Goal: Communication & Community: Answer question/provide support

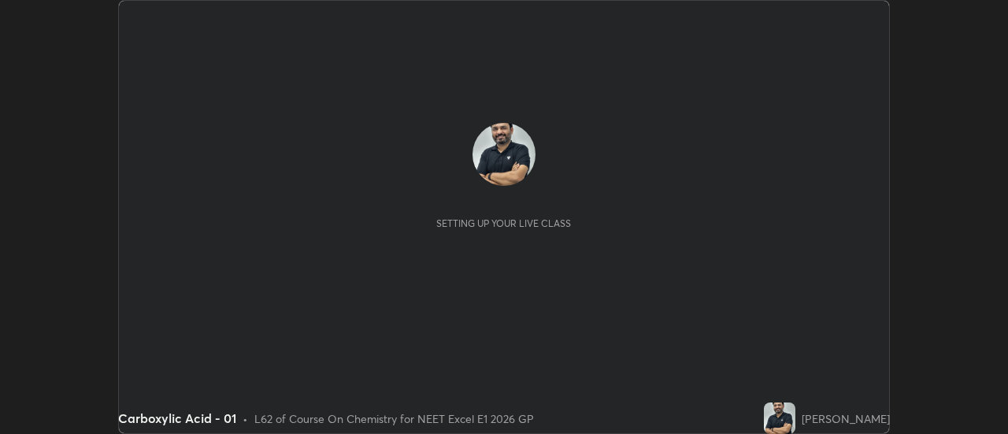
scroll to position [434, 1007]
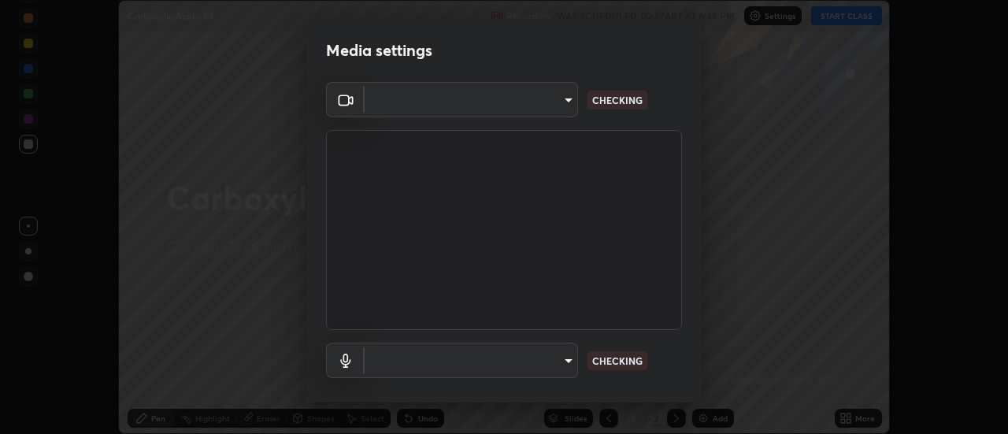
type input "1f31108d829b39389914bdc30e5c2a8b8d5d122ed1bfb40228f539b6595447af"
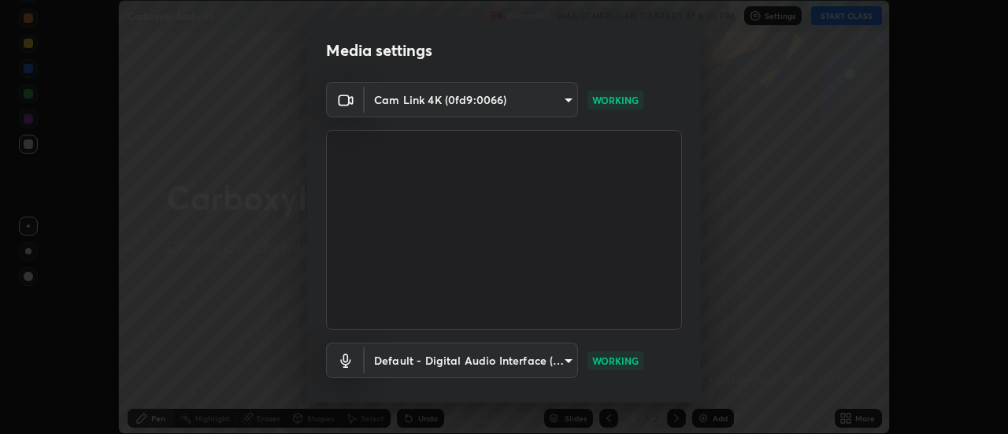
click at [568, 363] on body "Erase all Carboxylic Acid - 01 Recording WAS SCHEDULED TO START AT 6:45 PM Sett…" at bounding box center [504, 217] width 1008 height 434
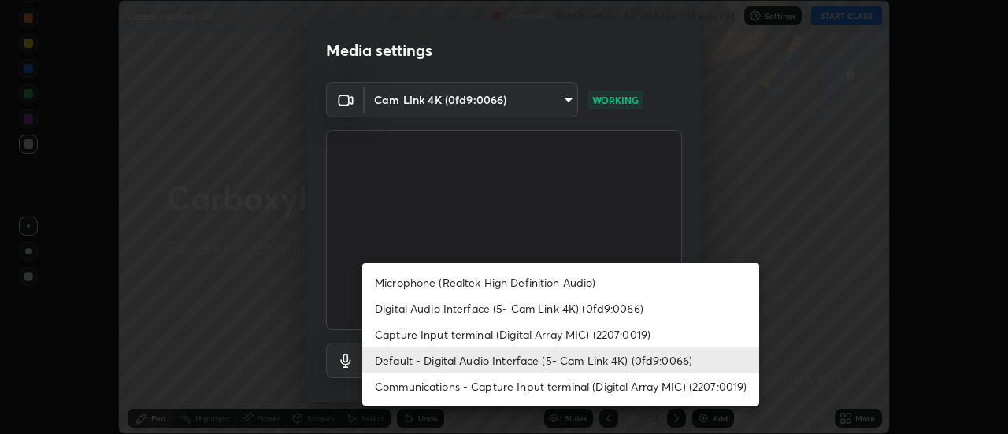
click at [482, 311] on li "Digital Audio Interface (5- Cam Link 4K) (0fd9:0066)" at bounding box center [560, 308] width 397 height 26
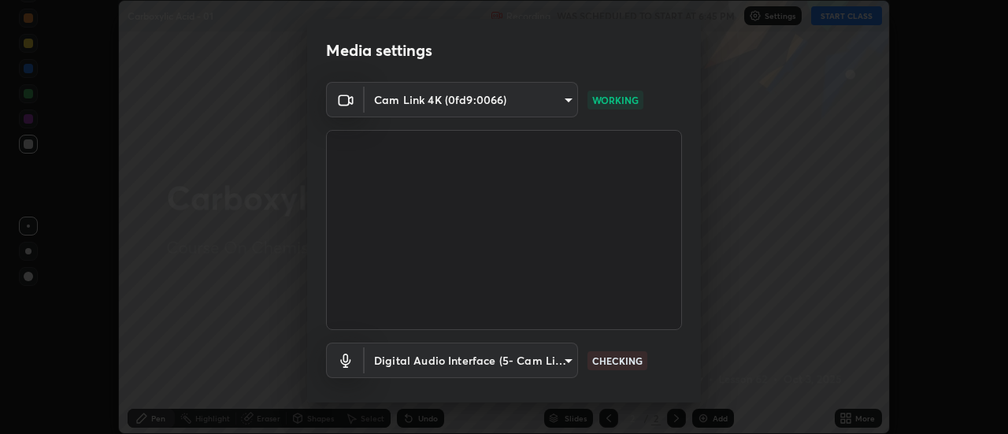
click at [562, 361] on body "Erase all Carboxylic Acid - 01 Recording WAS SCHEDULED TO START AT 6:45 PM Sett…" at bounding box center [504, 217] width 1008 height 434
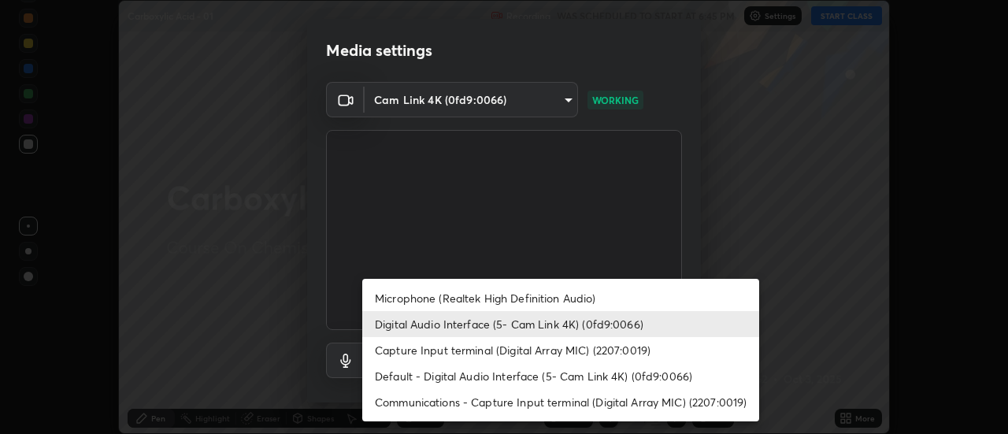
click at [449, 379] on li "Default - Digital Audio Interface (5- Cam Link 4K) (0fd9:0066)" at bounding box center [560, 376] width 397 height 26
type input "default"
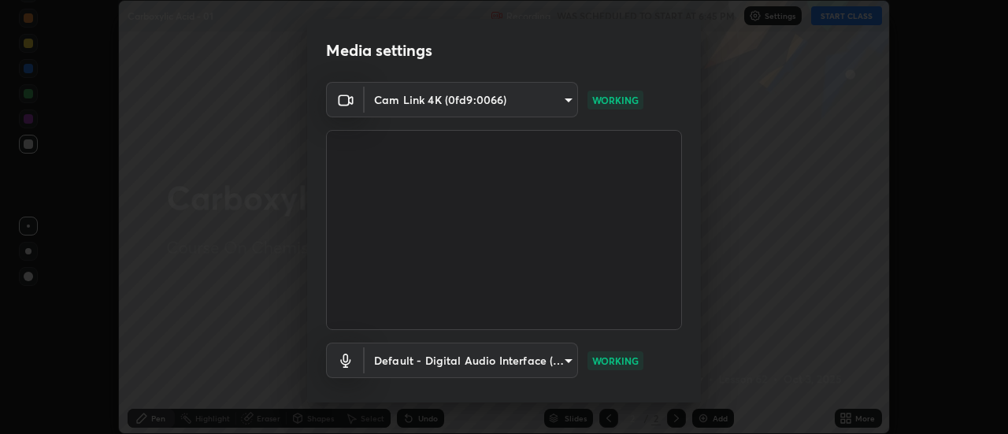
scroll to position [4, 0]
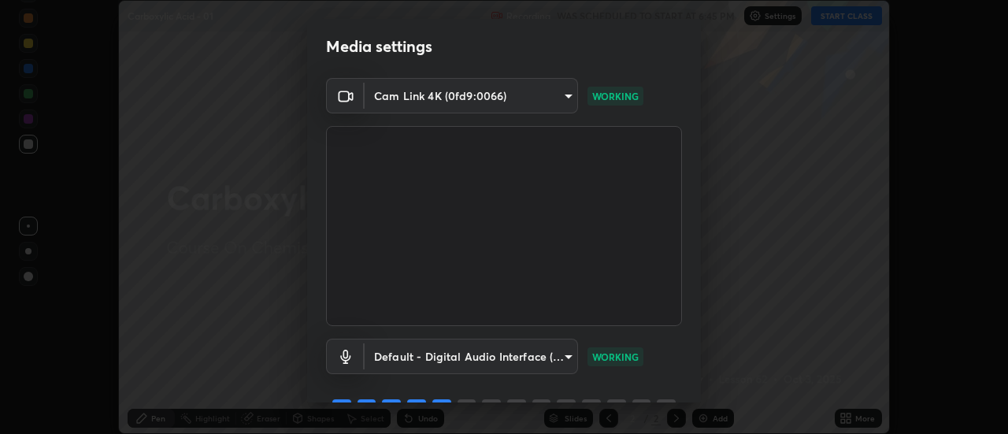
click at [701, 336] on div "Media settings Cam Link 4K (0fd9:0066) 1f31108d829b39389914bdc30e5c2a8b8d5d122e…" at bounding box center [504, 217] width 1008 height 434
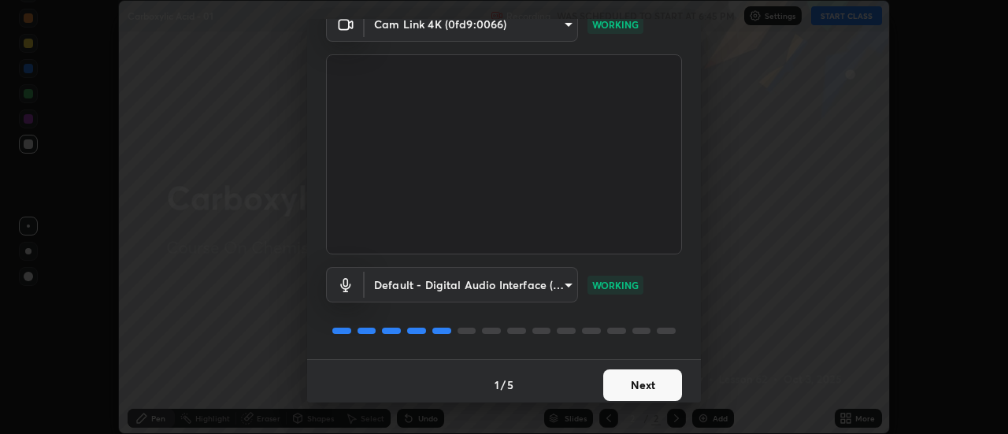
scroll to position [83, 0]
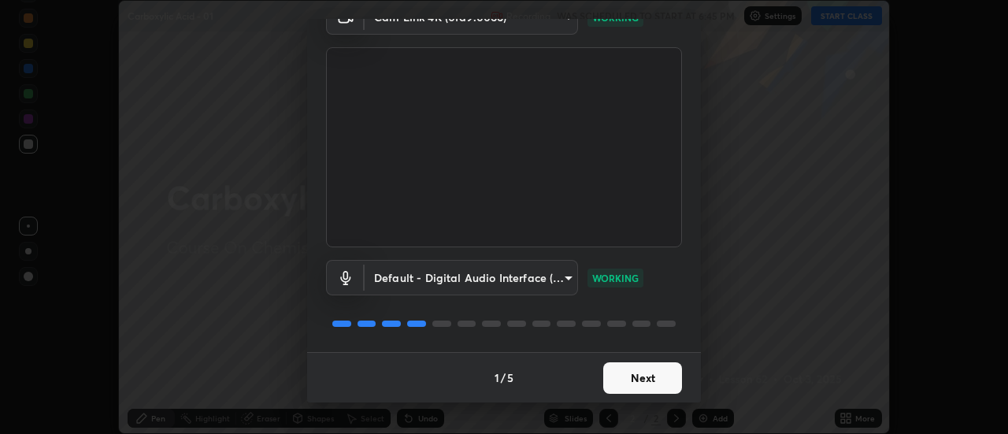
click at [647, 384] on button "Next" at bounding box center [642, 378] width 79 height 32
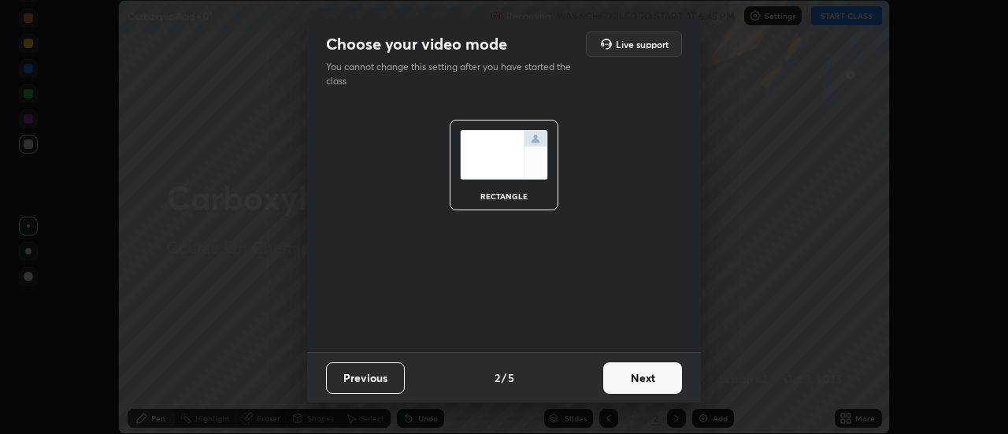
scroll to position [0, 0]
click at [643, 384] on button "Next" at bounding box center [642, 378] width 79 height 32
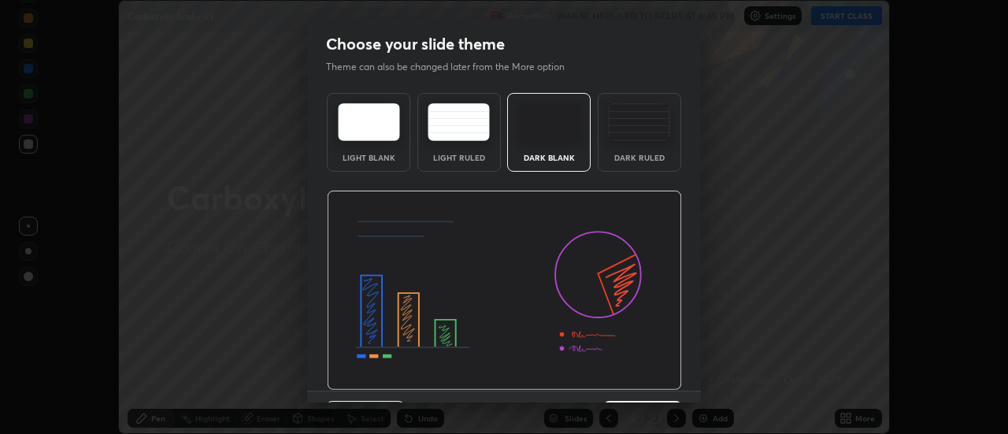
click at [643, 381] on img at bounding box center [504, 291] width 355 height 200
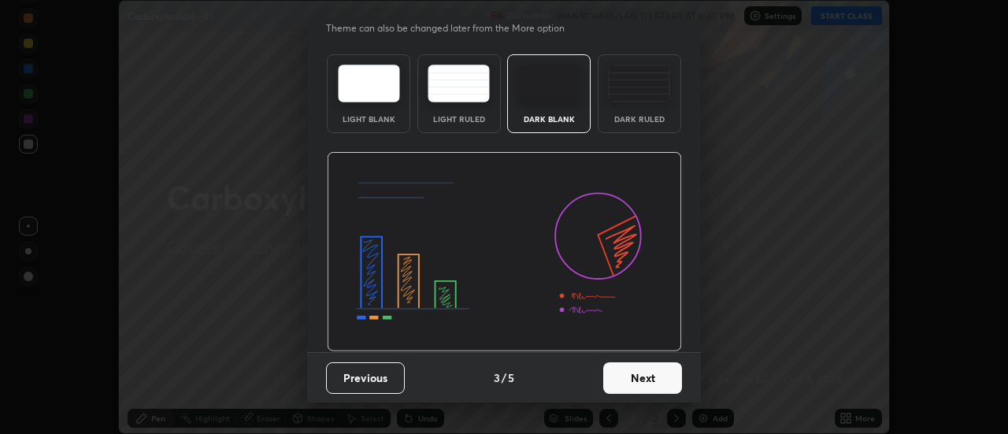
click at [646, 380] on button "Next" at bounding box center [642, 378] width 79 height 32
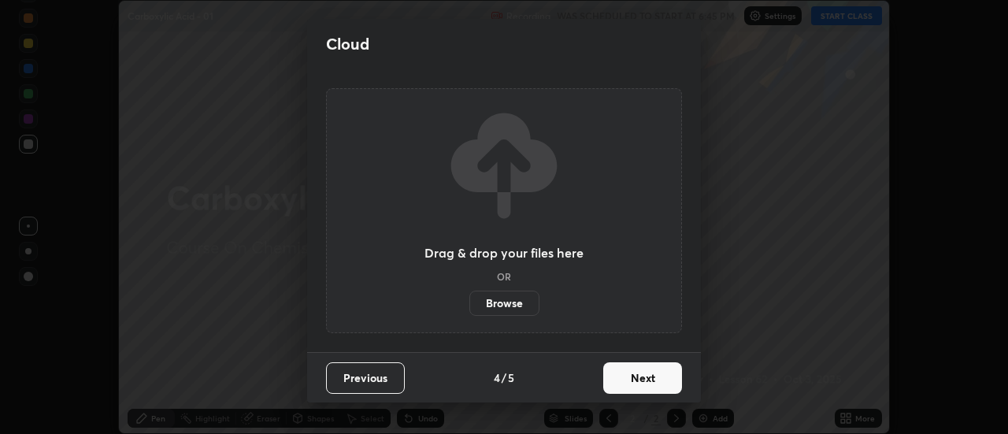
click at [644, 381] on button "Next" at bounding box center [642, 378] width 79 height 32
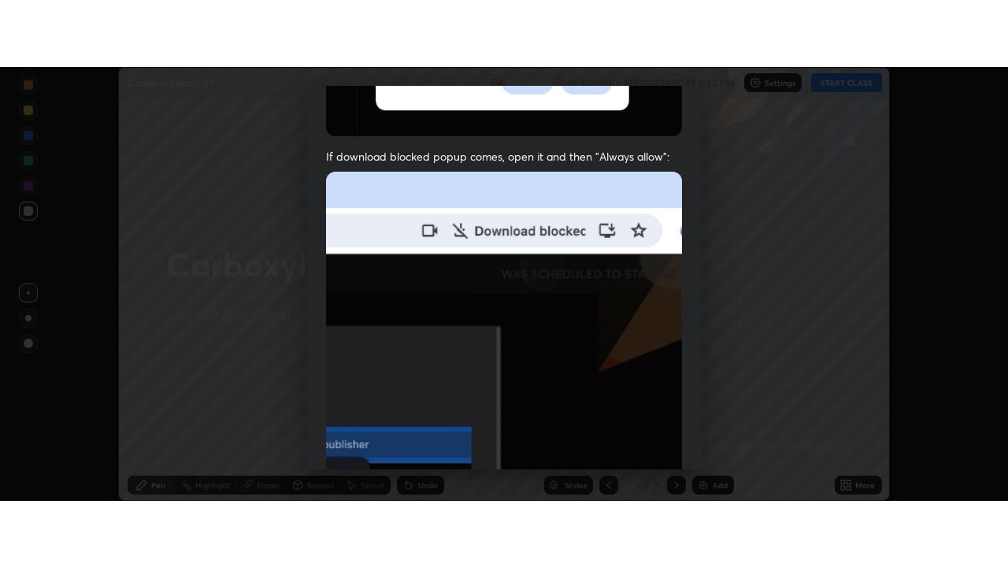
scroll to position [404, 0]
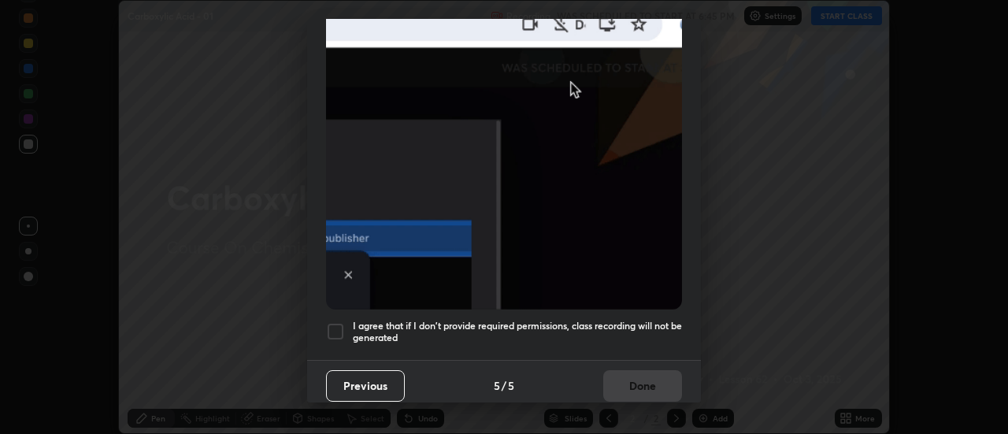
click at [336, 325] on div at bounding box center [335, 331] width 19 height 19
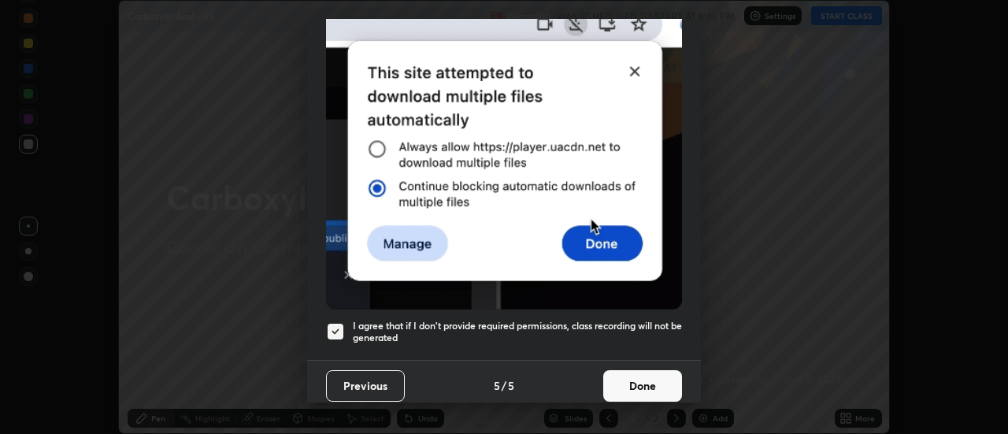
click at [638, 384] on button "Done" at bounding box center [642, 386] width 79 height 32
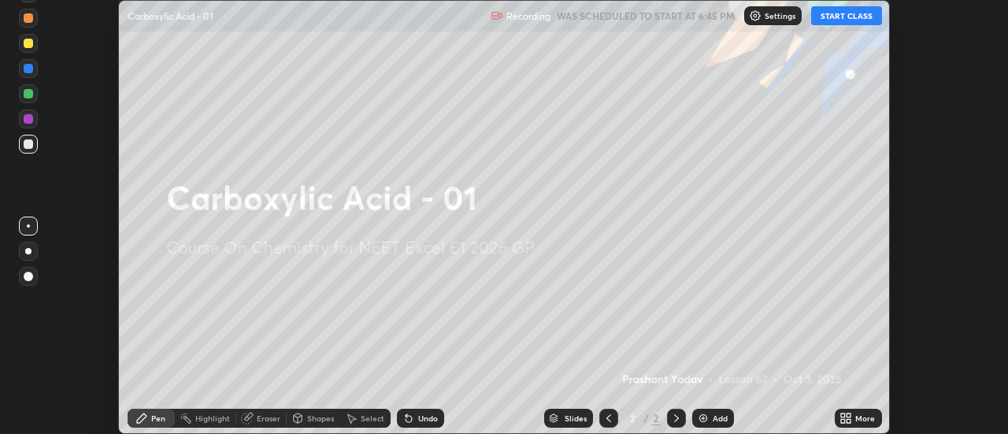
click at [853, 417] on div "More" at bounding box center [858, 418] width 47 height 19
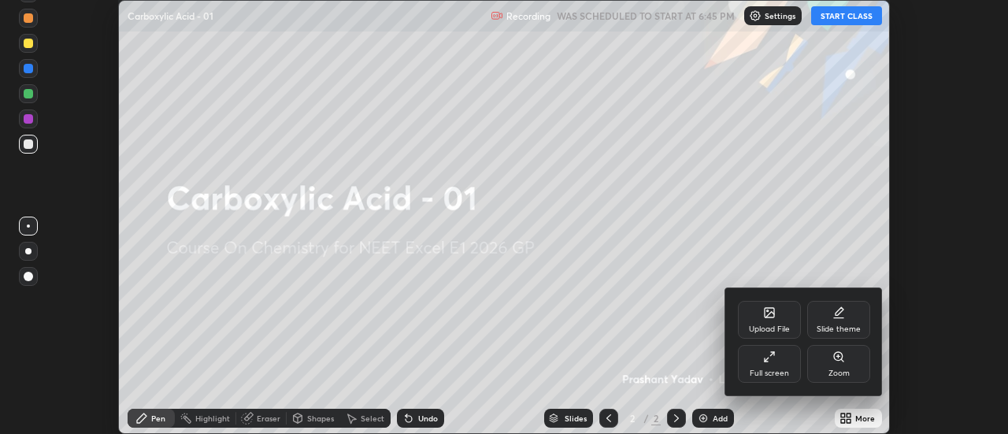
click at [789, 369] on div "Full screen" at bounding box center [769, 364] width 63 height 38
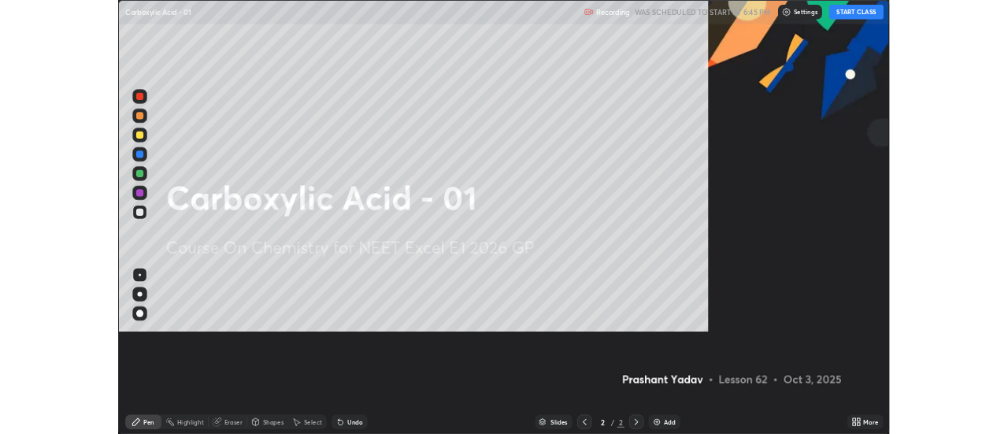
scroll to position [567, 1008]
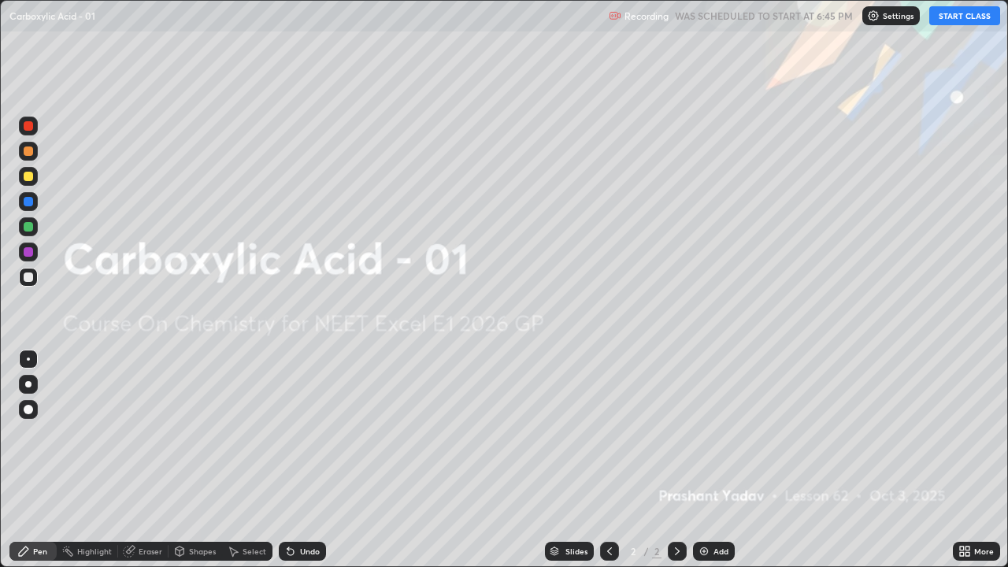
click at [702, 433] on img at bounding box center [704, 551] width 13 height 13
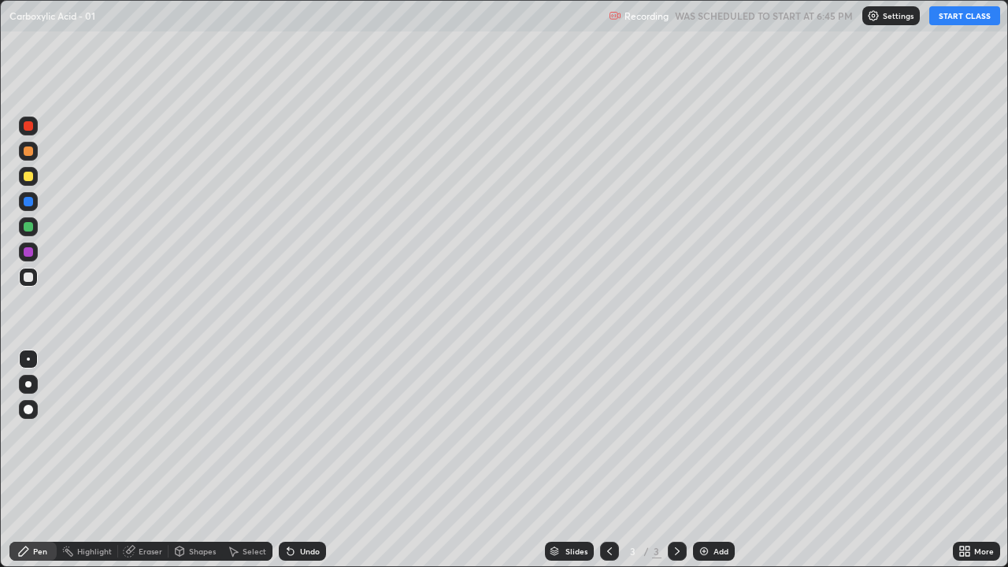
click at [942, 17] on button "START CLASS" at bounding box center [964, 15] width 71 height 19
click at [27, 391] on div at bounding box center [28, 384] width 19 height 19
click at [719, 433] on div "Add" at bounding box center [721, 551] width 15 height 8
click at [312, 433] on div "Undo" at bounding box center [310, 551] width 20 height 8
click at [316, 433] on div "Undo" at bounding box center [310, 551] width 20 height 8
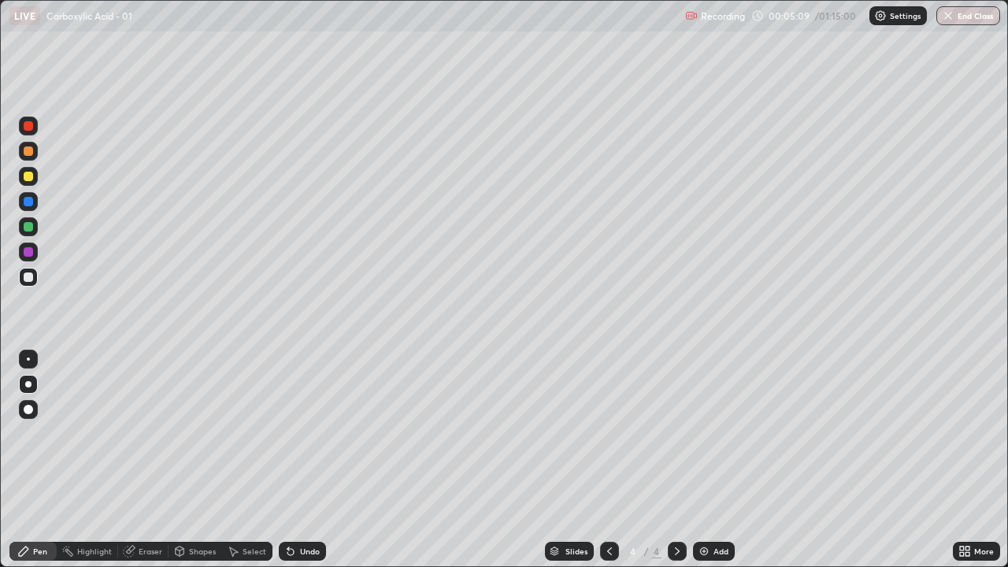
click at [317, 433] on div "Undo" at bounding box center [302, 551] width 47 height 19
click at [316, 433] on div "Undo" at bounding box center [302, 551] width 47 height 19
click at [313, 433] on div "Undo" at bounding box center [302, 551] width 47 height 19
click at [29, 180] on div at bounding box center [28, 176] width 9 height 9
click at [29, 281] on div at bounding box center [28, 276] width 9 height 9
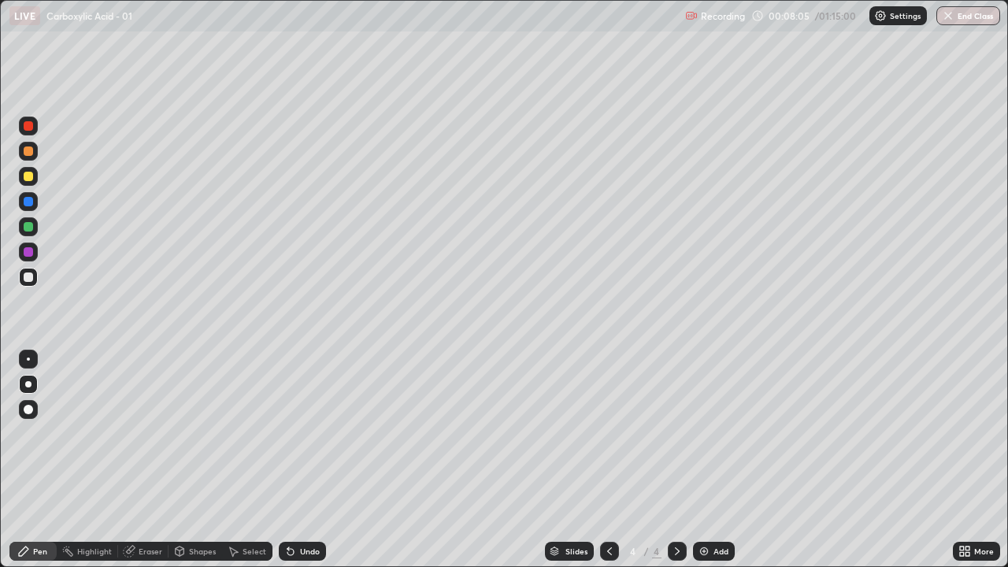
click at [29, 179] on div at bounding box center [28, 176] width 9 height 9
click at [25, 277] on div at bounding box center [28, 276] width 9 height 9
click at [437, 433] on div "Slides 4 / 4 Add" at bounding box center [639, 552] width 627 height 32
click at [710, 433] on div "Add" at bounding box center [714, 551] width 42 height 19
click at [706, 433] on img at bounding box center [704, 551] width 13 height 13
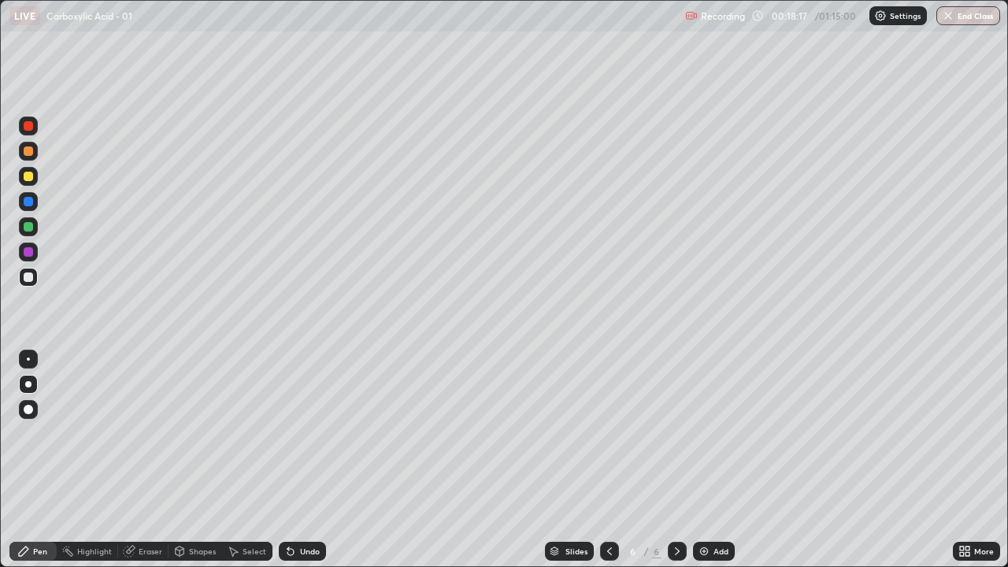
click at [704, 433] on img at bounding box center [704, 551] width 13 height 13
click at [717, 433] on div "Add" at bounding box center [714, 551] width 42 height 19
click at [312, 433] on div "Undo" at bounding box center [302, 551] width 47 height 19
click at [315, 433] on div "Undo" at bounding box center [299, 552] width 54 height 32
click at [317, 433] on div "Undo" at bounding box center [299, 552] width 54 height 32
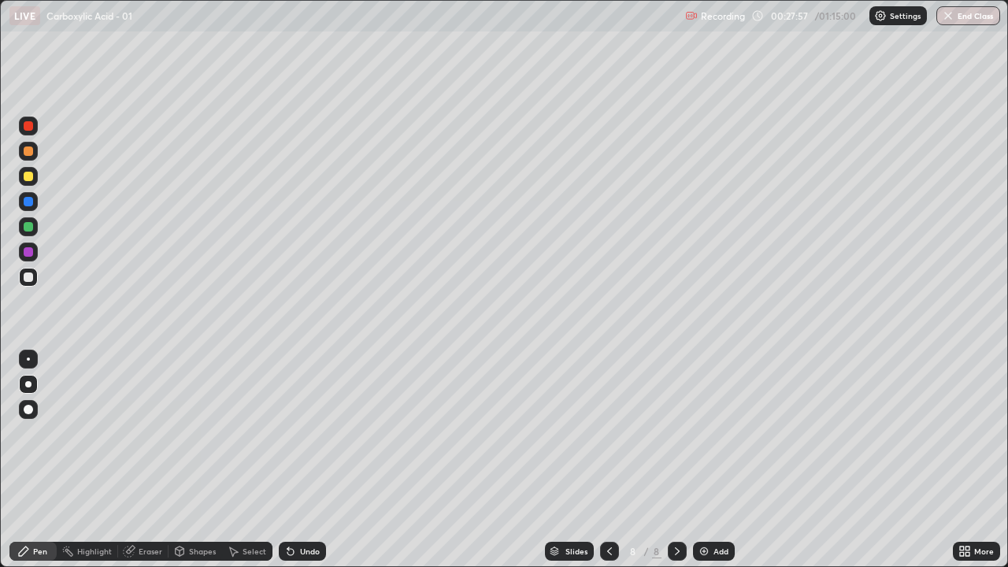
click at [706, 433] on img at bounding box center [704, 551] width 13 height 13
click at [146, 433] on div "Eraser" at bounding box center [151, 551] width 24 height 8
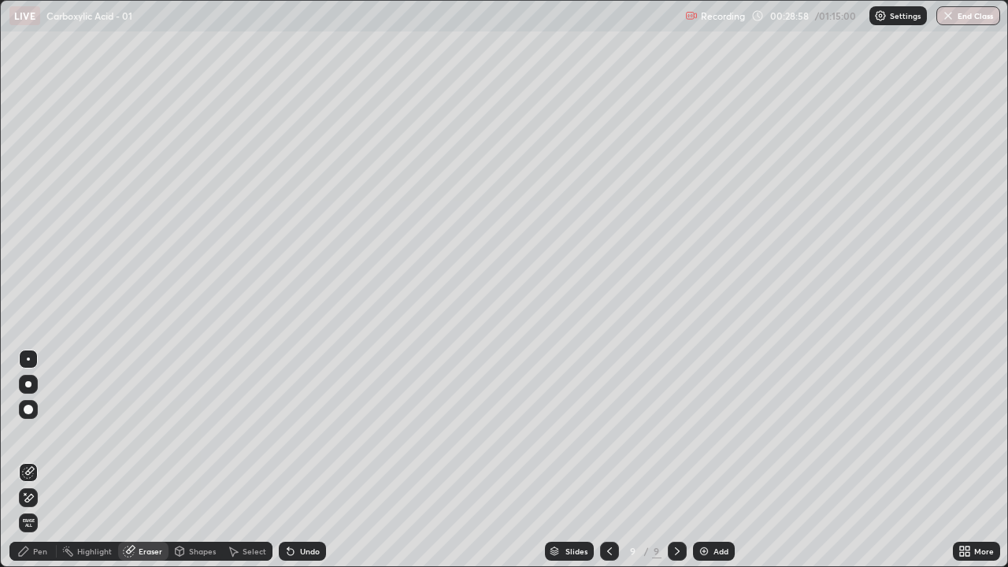
click at [41, 433] on div "Pen" at bounding box center [40, 551] width 14 height 8
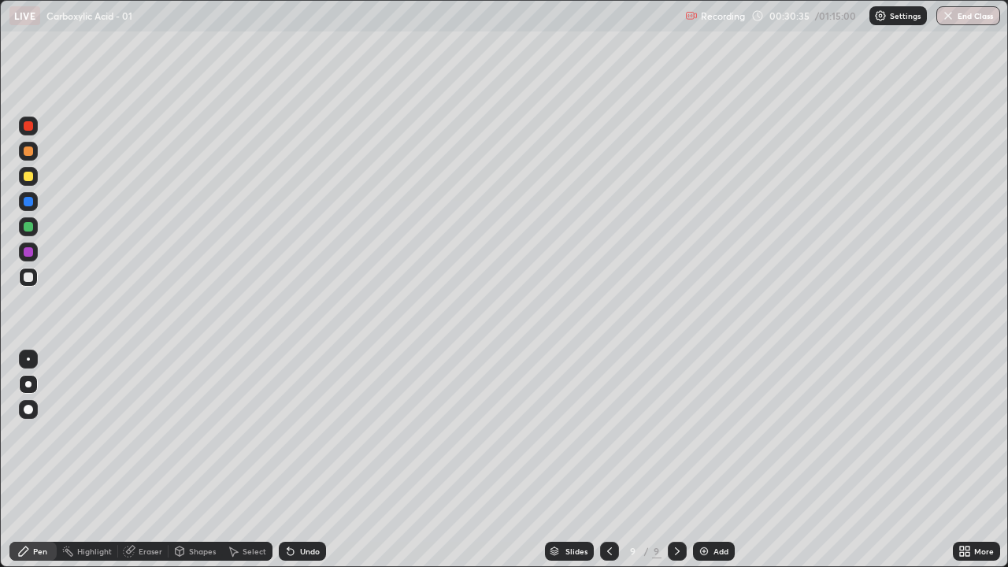
click at [155, 433] on div "Eraser" at bounding box center [151, 551] width 24 height 8
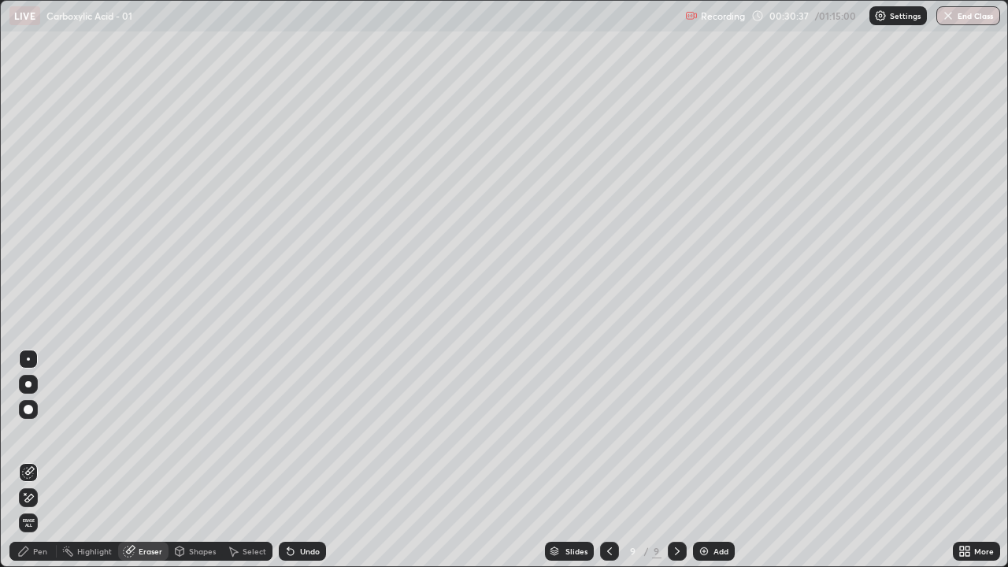
click at [47, 433] on div "Pen" at bounding box center [32, 551] width 47 height 19
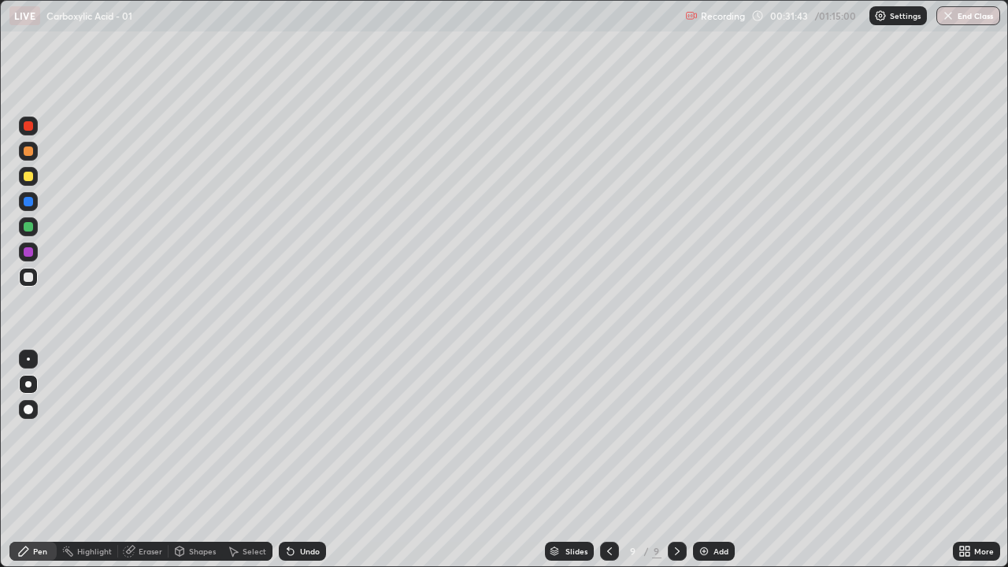
click at [33, 174] on div at bounding box center [28, 176] width 19 height 19
click at [28, 276] on div at bounding box center [28, 276] width 9 height 9
click at [28, 223] on div at bounding box center [28, 226] width 9 height 9
click at [29, 284] on div at bounding box center [28, 277] width 19 height 19
click at [708, 433] on img at bounding box center [704, 551] width 13 height 13
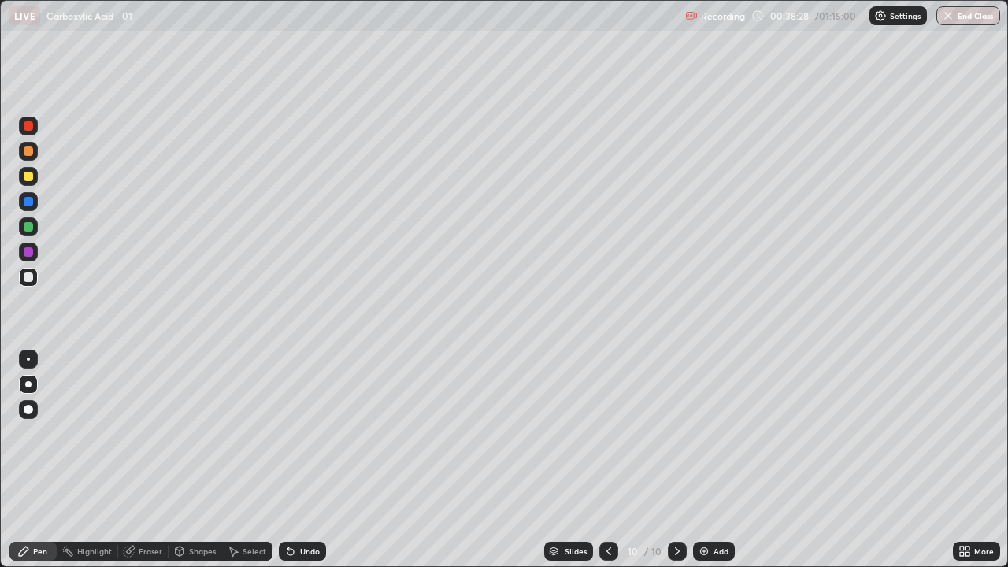
click at [153, 433] on div "Eraser" at bounding box center [151, 551] width 24 height 8
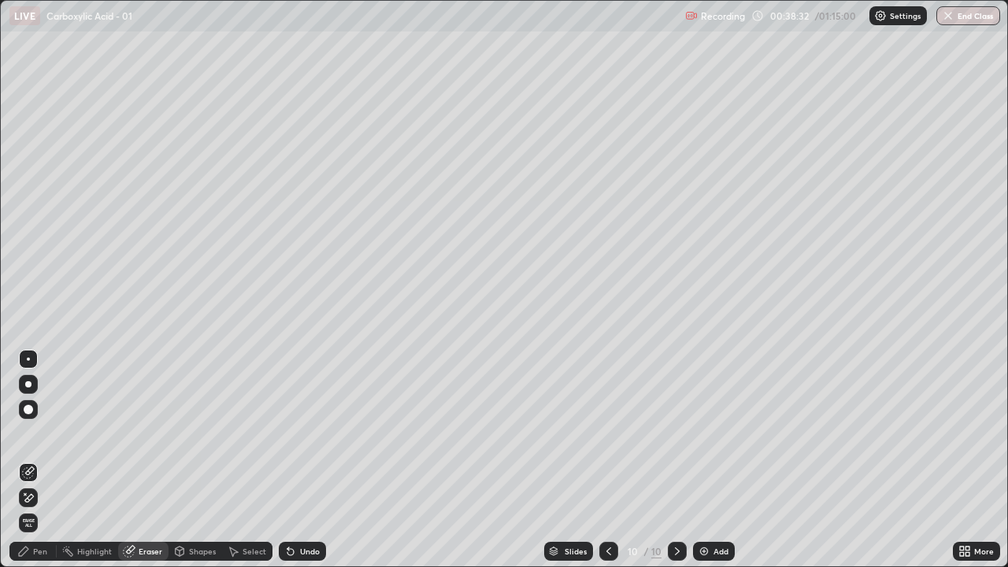
click at [43, 433] on div "Pen" at bounding box center [40, 551] width 14 height 8
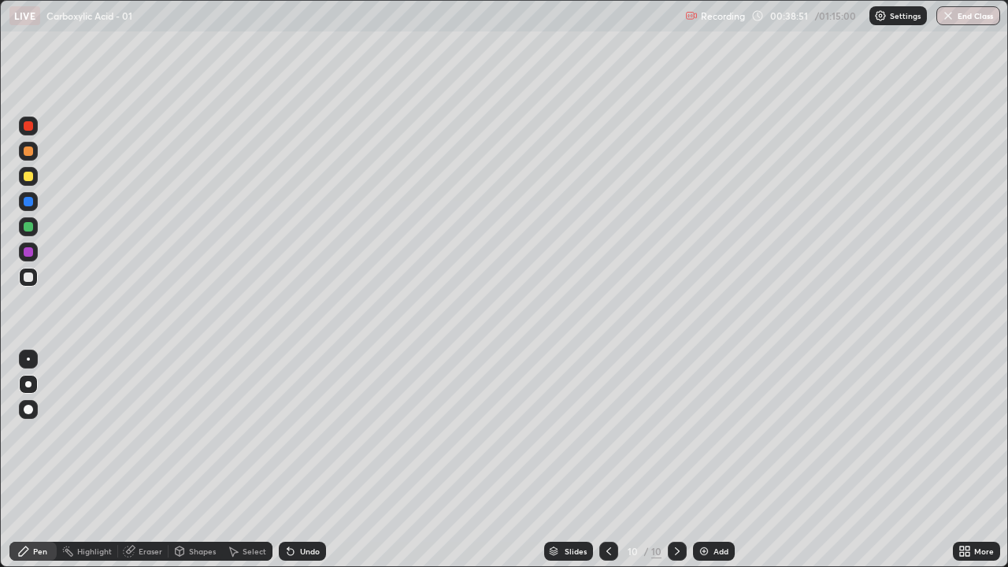
click at [32, 177] on div at bounding box center [28, 176] width 9 height 9
click at [711, 433] on div "Add" at bounding box center [714, 551] width 42 height 19
click at [24, 273] on div at bounding box center [28, 276] width 9 height 9
click at [305, 433] on div "Undo" at bounding box center [302, 551] width 47 height 19
click at [307, 433] on div "Undo" at bounding box center [299, 552] width 54 height 32
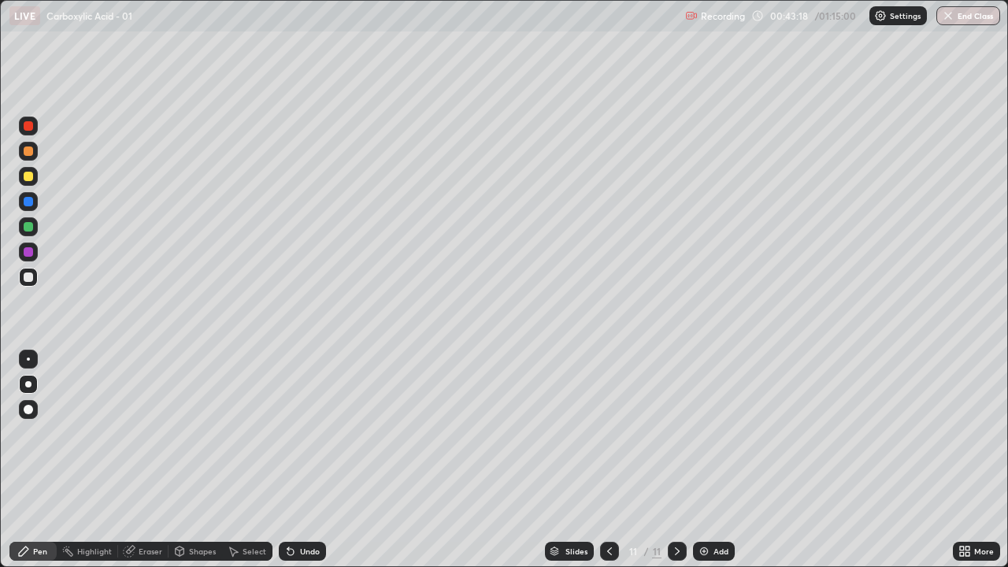
click at [708, 433] on img at bounding box center [704, 551] width 13 height 13
click at [151, 433] on div "Eraser" at bounding box center [151, 551] width 24 height 8
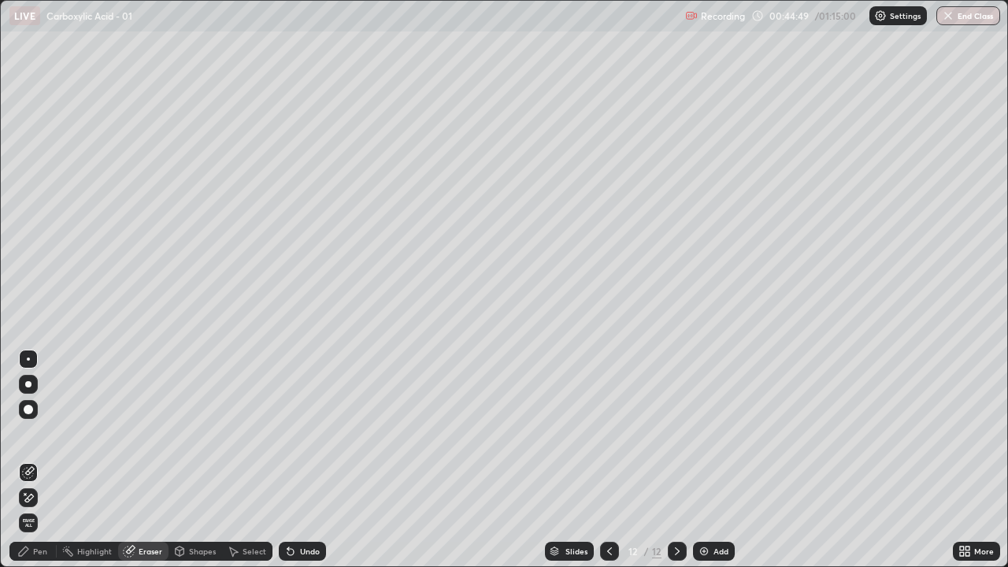
click at [43, 433] on div "Pen" at bounding box center [40, 551] width 14 height 8
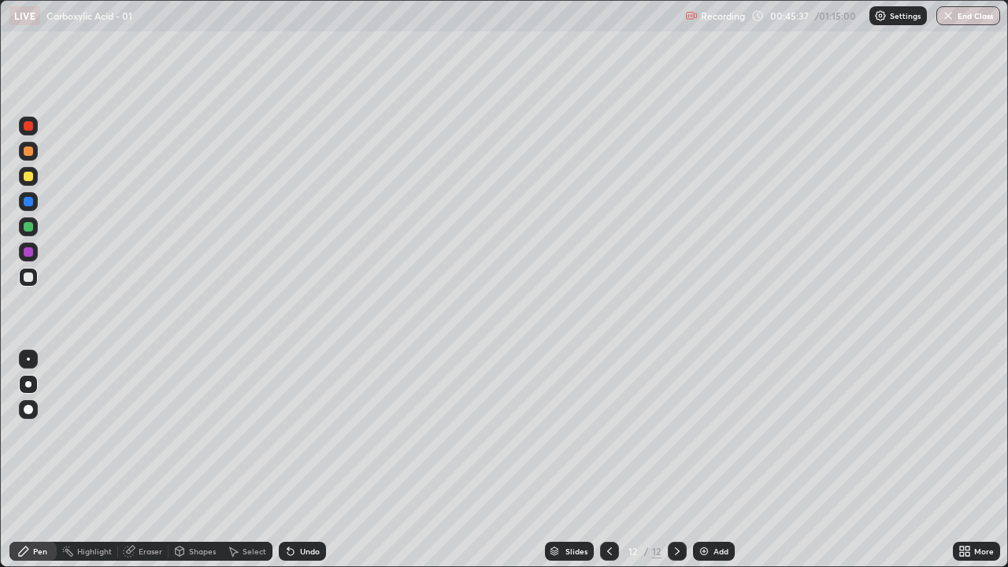
click at [30, 179] on div at bounding box center [28, 176] width 9 height 9
click at [306, 433] on div "Undo" at bounding box center [302, 551] width 47 height 19
click at [310, 433] on div "Undo" at bounding box center [310, 551] width 20 height 8
click at [308, 433] on div "Undo" at bounding box center [299, 552] width 54 height 32
click at [30, 276] on div at bounding box center [28, 276] width 9 height 9
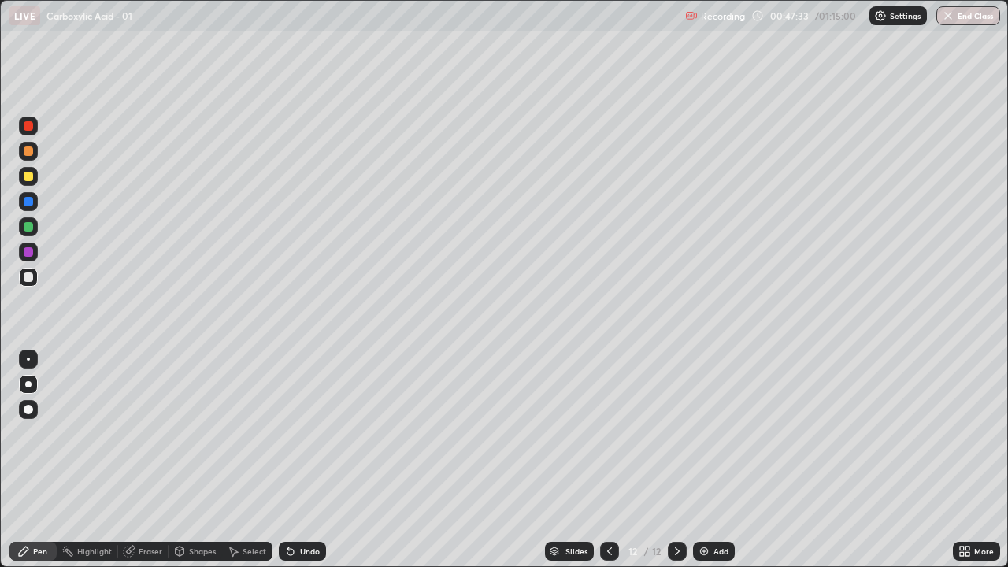
click at [29, 226] on div at bounding box center [28, 226] width 9 height 9
click at [29, 282] on div at bounding box center [28, 277] width 19 height 19
click at [685, 433] on div at bounding box center [677, 551] width 19 height 19
click at [706, 433] on img at bounding box center [704, 551] width 13 height 13
click at [311, 433] on div "Undo" at bounding box center [302, 551] width 47 height 19
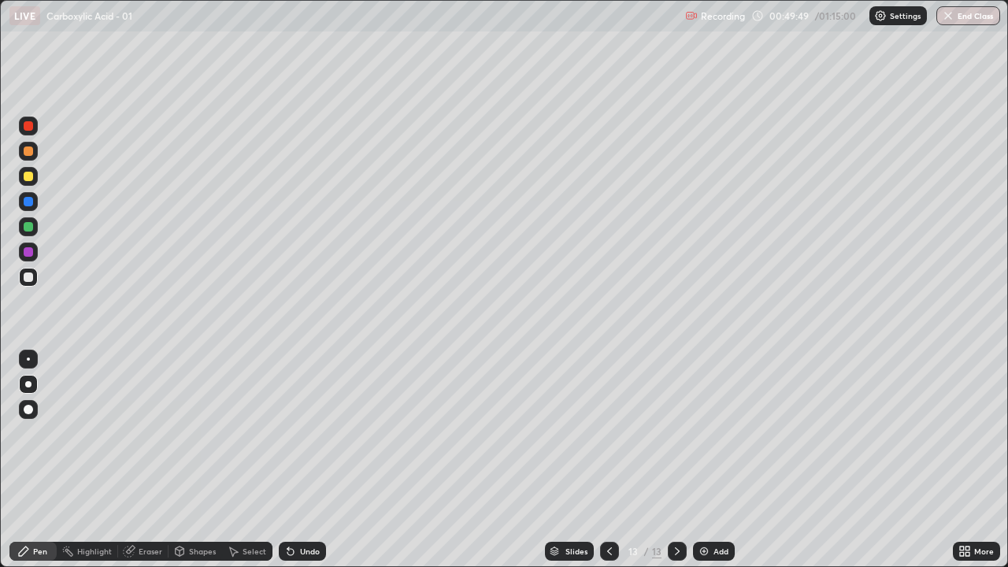
click at [315, 433] on div "Undo" at bounding box center [299, 552] width 54 height 32
click at [302, 433] on div "Undo" at bounding box center [310, 551] width 20 height 8
click at [312, 433] on div "Undo" at bounding box center [302, 551] width 47 height 19
click at [32, 381] on div at bounding box center [28, 384] width 19 height 19
click at [25, 178] on div at bounding box center [28, 176] width 9 height 9
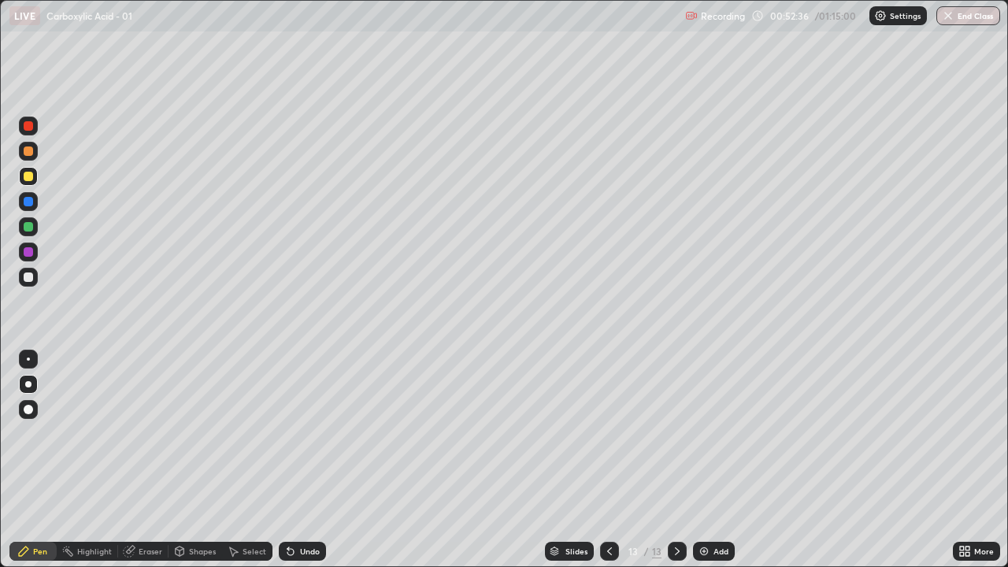
click at [28, 231] on div at bounding box center [28, 226] width 9 height 9
click at [143, 433] on div "Eraser" at bounding box center [151, 551] width 24 height 8
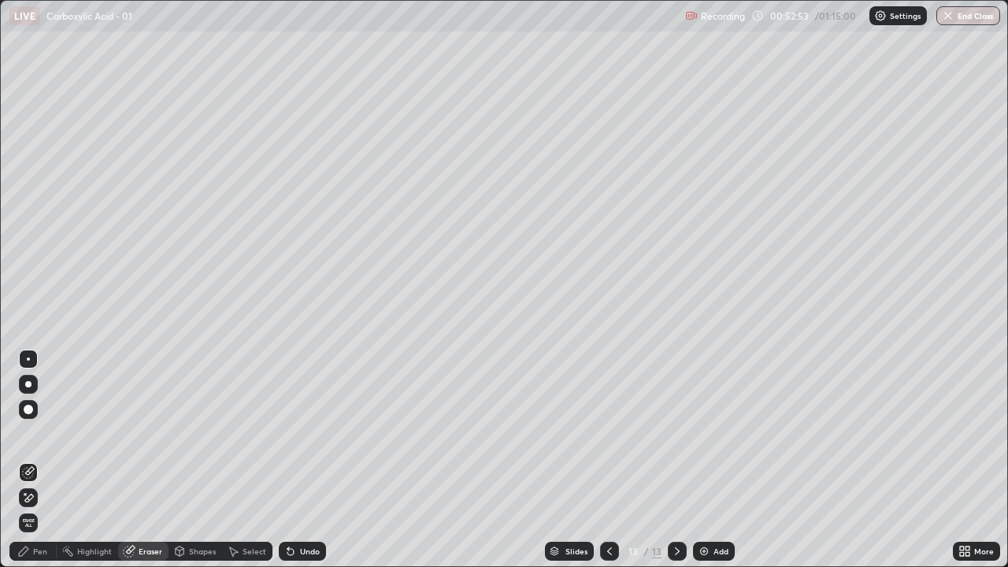
click at [48, 433] on div "Pen" at bounding box center [32, 551] width 47 height 19
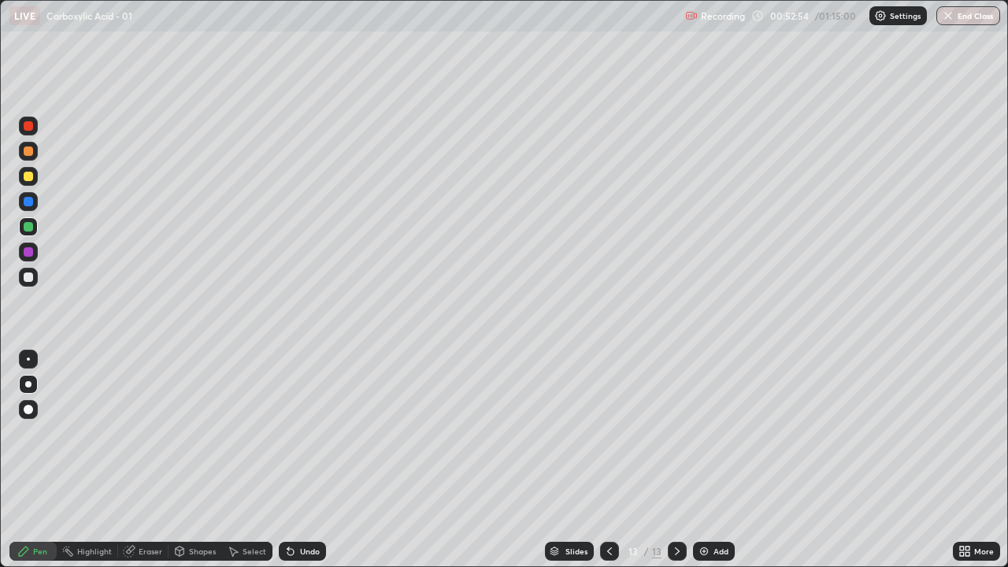
click at [26, 278] on div at bounding box center [28, 276] width 9 height 9
click at [308, 433] on div "Undo" at bounding box center [302, 551] width 47 height 19
click at [309, 433] on div "Undo" at bounding box center [302, 551] width 47 height 19
click at [311, 433] on div "Undo" at bounding box center [299, 552] width 54 height 32
click at [312, 433] on div "Undo" at bounding box center [299, 552] width 54 height 32
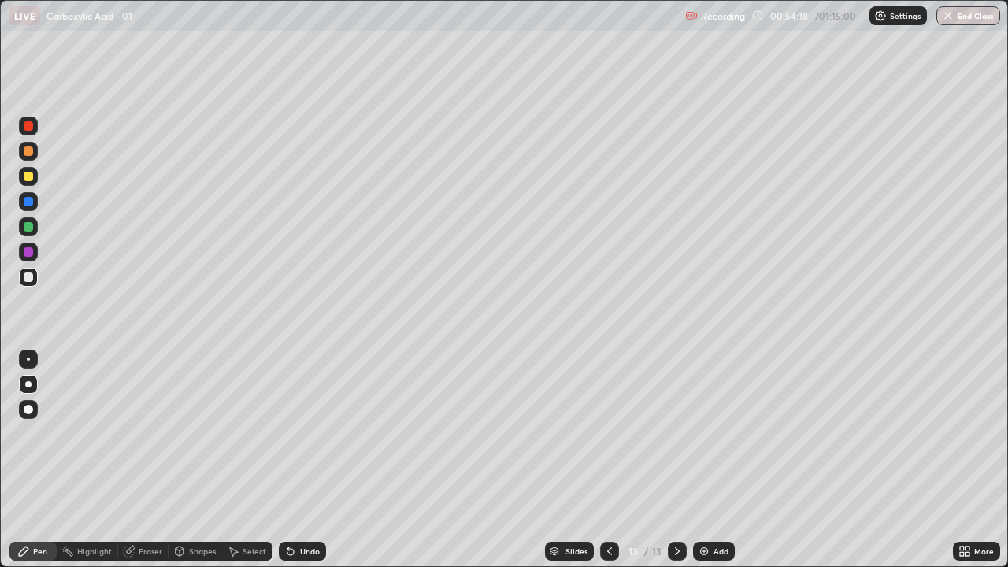
click at [310, 433] on div "Undo" at bounding box center [299, 552] width 54 height 32
click at [313, 433] on div "Undo" at bounding box center [299, 552] width 54 height 32
click at [314, 433] on div "Undo" at bounding box center [299, 552] width 54 height 32
click at [315, 433] on div "Undo" at bounding box center [299, 552] width 54 height 32
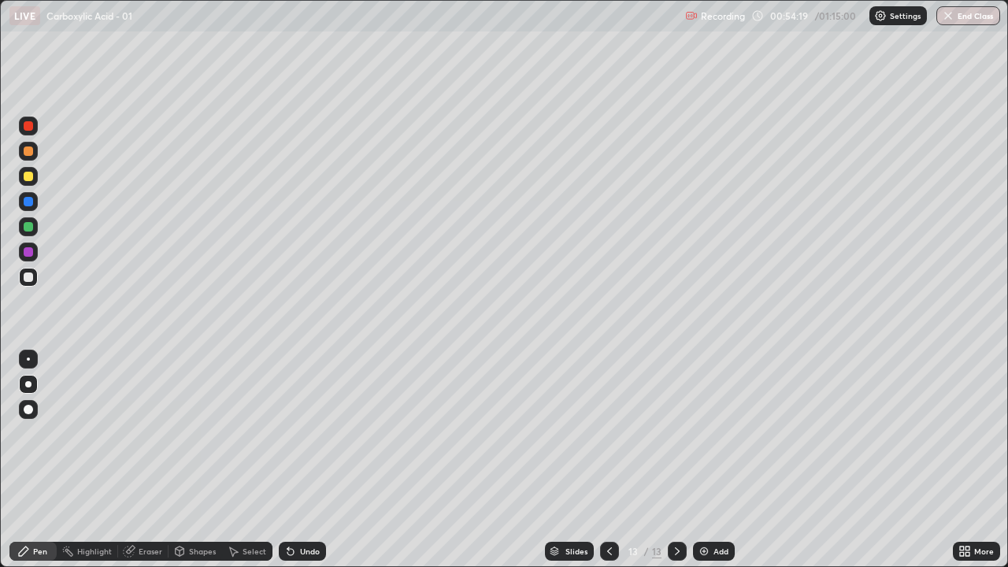
click at [316, 433] on div "Undo" at bounding box center [299, 552] width 54 height 32
click at [317, 433] on div "Undo" at bounding box center [299, 552] width 54 height 32
click at [319, 433] on div "Undo" at bounding box center [299, 552] width 54 height 32
click at [320, 433] on div "Undo" at bounding box center [299, 552] width 54 height 32
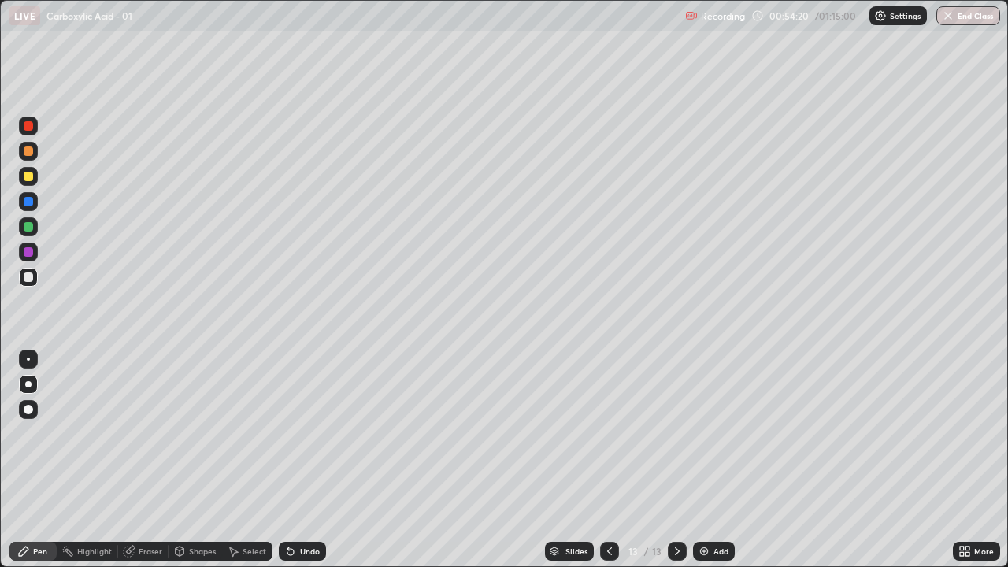
click at [320, 433] on div "Undo" at bounding box center [299, 552] width 54 height 32
click at [320, 433] on div "Undo" at bounding box center [302, 551] width 47 height 19
click at [321, 433] on div "Undo" at bounding box center [299, 552] width 54 height 32
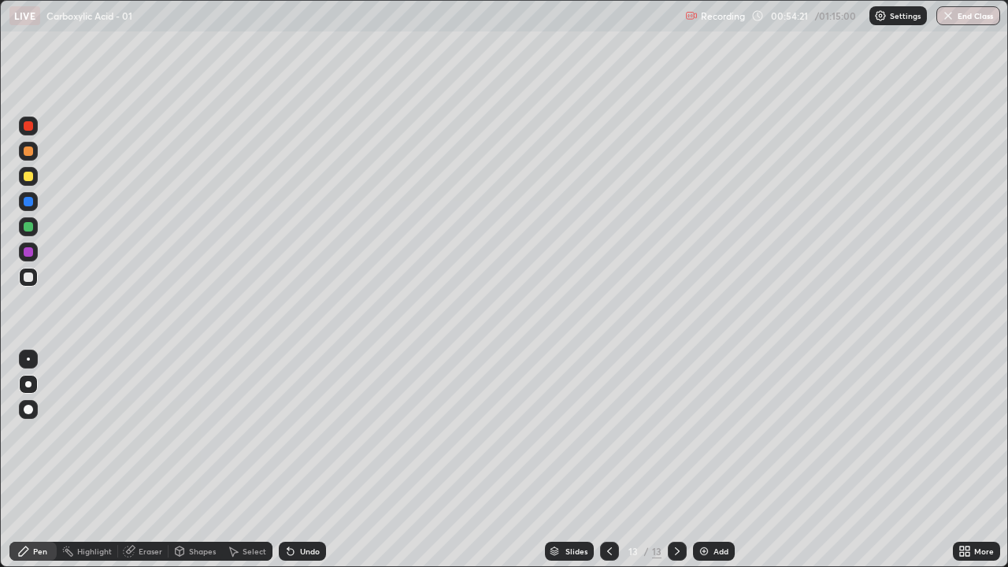
click at [321, 433] on div "Undo" at bounding box center [302, 551] width 47 height 19
click at [321, 433] on div "Undo" at bounding box center [299, 552] width 54 height 32
click at [322, 433] on div "Undo" at bounding box center [299, 552] width 54 height 32
click at [324, 433] on div "Undo" at bounding box center [299, 552] width 54 height 32
click at [326, 433] on div "Slides 13 / 13 Add" at bounding box center [639, 552] width 627 height 32
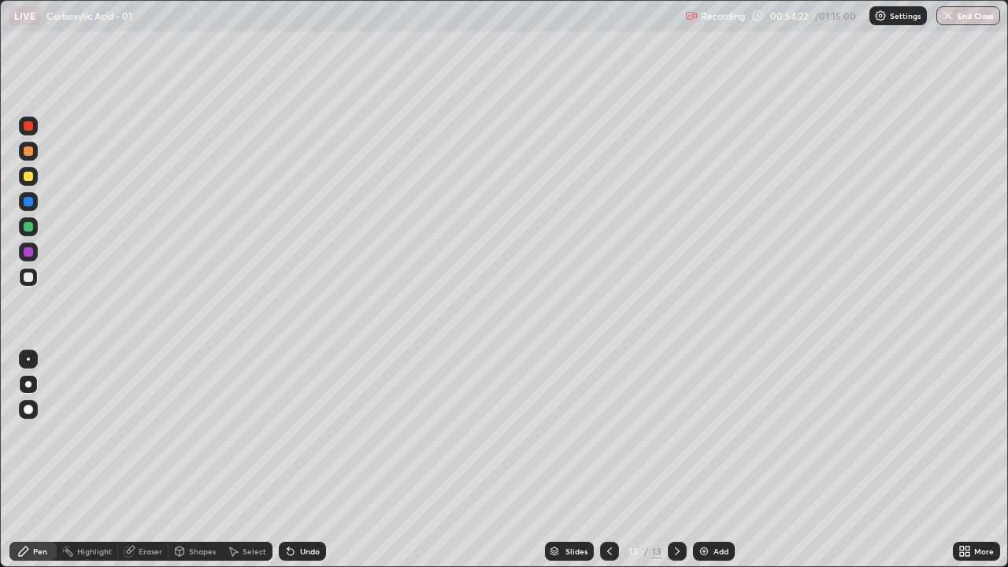
click at [326, 433] on div "Slides 13 / 13 Add" at bounding box center [639, 552] width 627 height 32
click at [324, 433] on div "Undo" at bounding box center [299, 552] width 54 height 32
click at [326, 433] on div "Slides 13 / 13 Add" at bounding box center [639, 552] width 627 height 32
click at [323, 433] on div "Undo" at bounding box center [299, 552] width 54 height 32
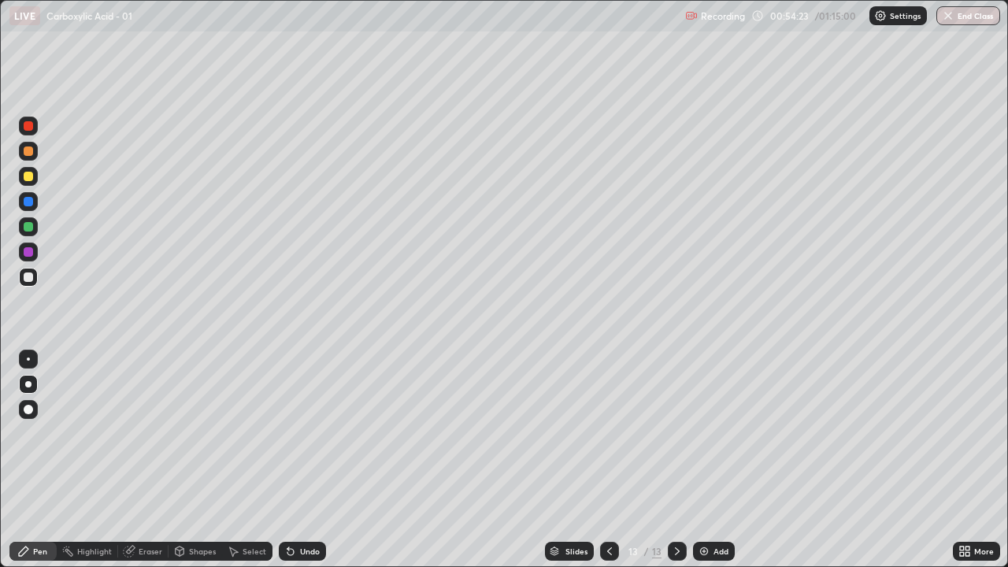
click at [322, 433] on div "Undo" at bounding box center [299, 552] width 54 height 32
click at [323, 433] on div "Undo" at bounding box center [299, 552] width 54 height 32
click at [322, 433] on div "Undo" at bounding box center [299, 552] width 54 height 32
click at [323, 433] on div "Undo" at bounding box center [299, 552] width 54 height 32
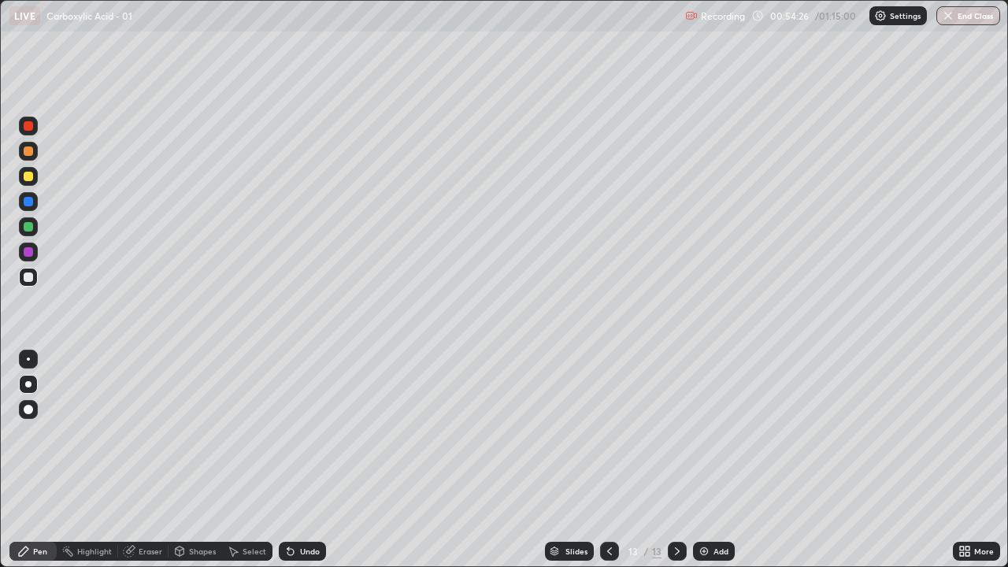
click at [31, 176] on div at bounding box center [28, 176] width 9 height 9
click at [26, 150] on div at bounding box center [28, 150] width 9 height 9
click at [717, 433] on div "Slides 13 / 13 Add" at bounding box center [639, 552] width 627 height 32
click at [26, 281] on div at bounding box center [28, 276] width 9 height 9
click at [970, 20] on button "End Class" at bounding box center [968, 15] width 64 height 19
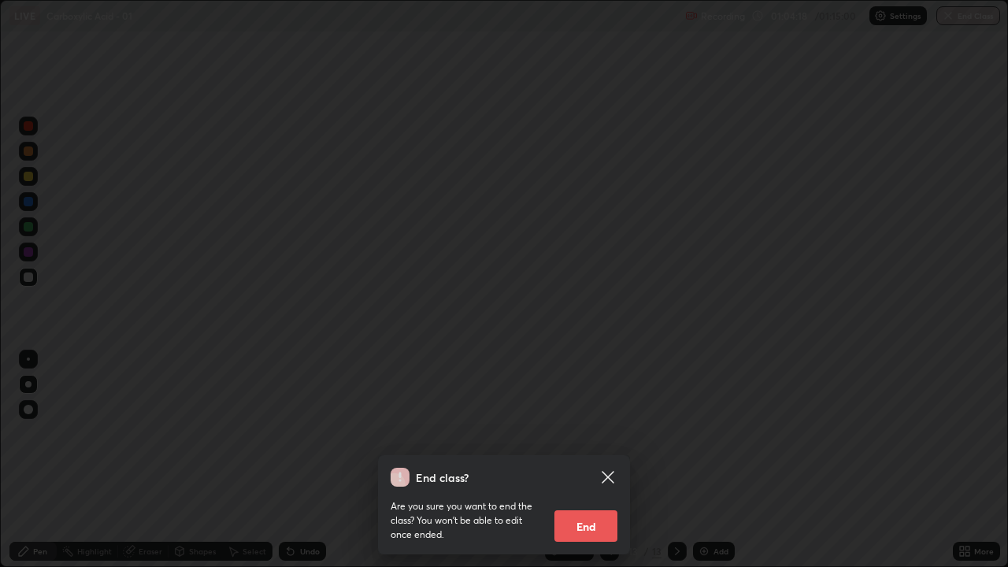
click at [603, 433] on button "End" at bounding box center [585, 526] width 63 height 32
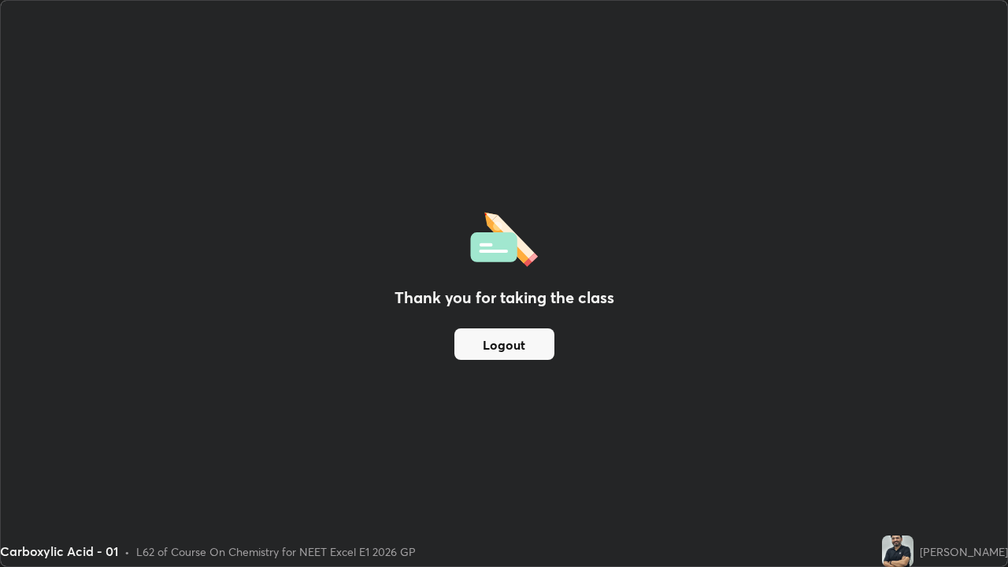
click at [913, 433] on img at bounding box center [898, 552] width 32 height 32
click at [909, 433] on img at bounding box center [898, 552] width 32 height 32
click at [905, 433] on img at bounding box center [898, 552] width 32 height 32
click at [533, 355] on button "Logout" at bounding box center [504, 344] width 100 height 32
click at [528, 346] on button "Logout" at bounding box center [504, 344] width 100 height 32
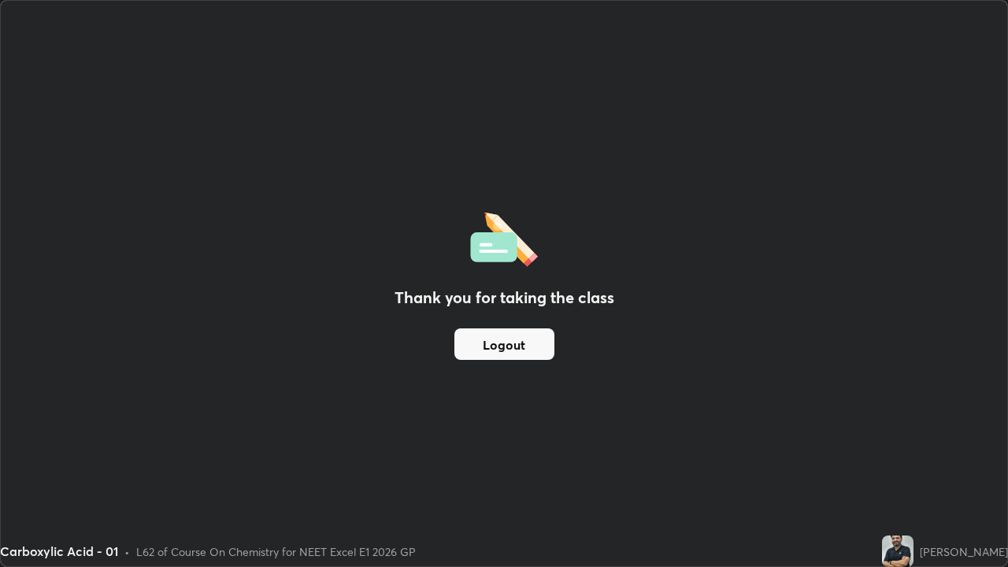
click at [522, 393] on div "Thank you for taking the class Logout" at bounding box center [504, 283] width 1006 height 565
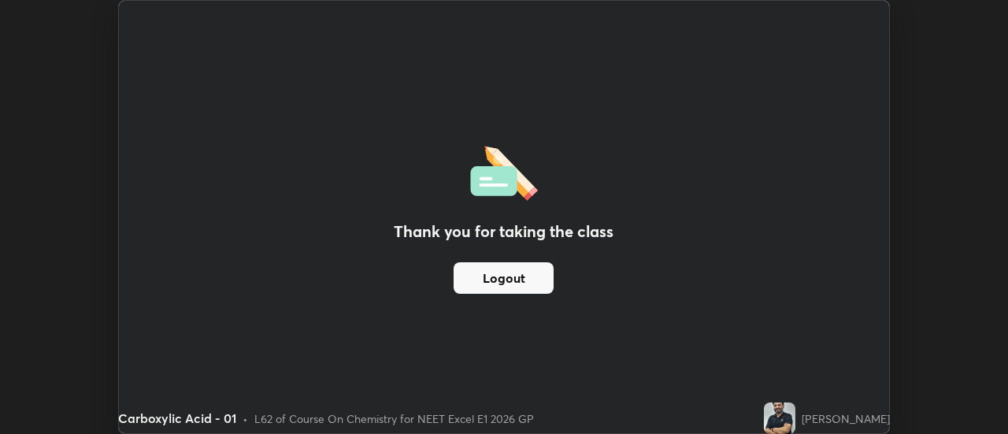
scroll to position [78321, 77747]
click at [518, 284] on button "Logout" at bounding box center [504, 278] width 100 height 32
